Goal: Information Seeking & Learning: Learn about a topic

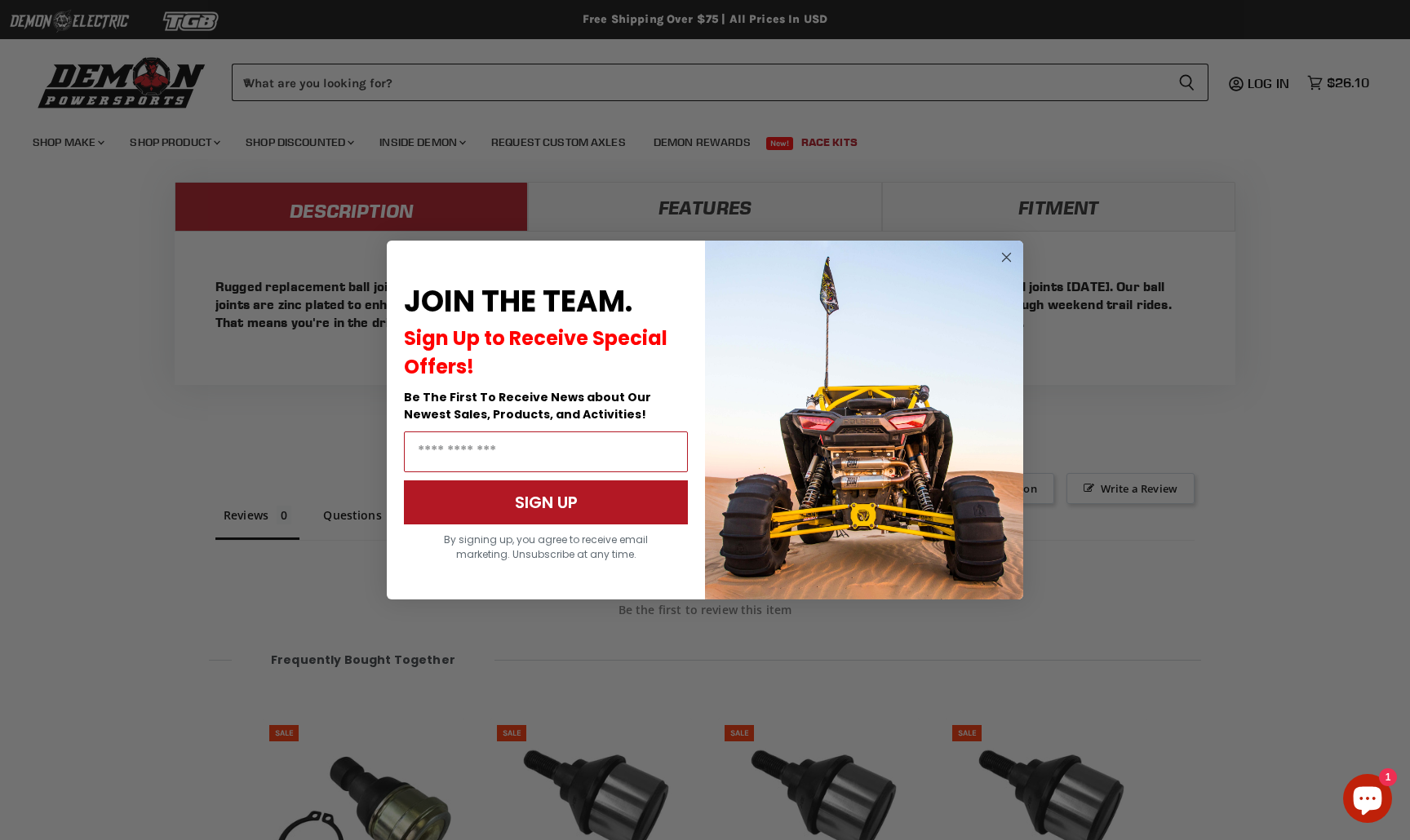
scroll to position [1533, 0]
